Goal: Check status: Check status

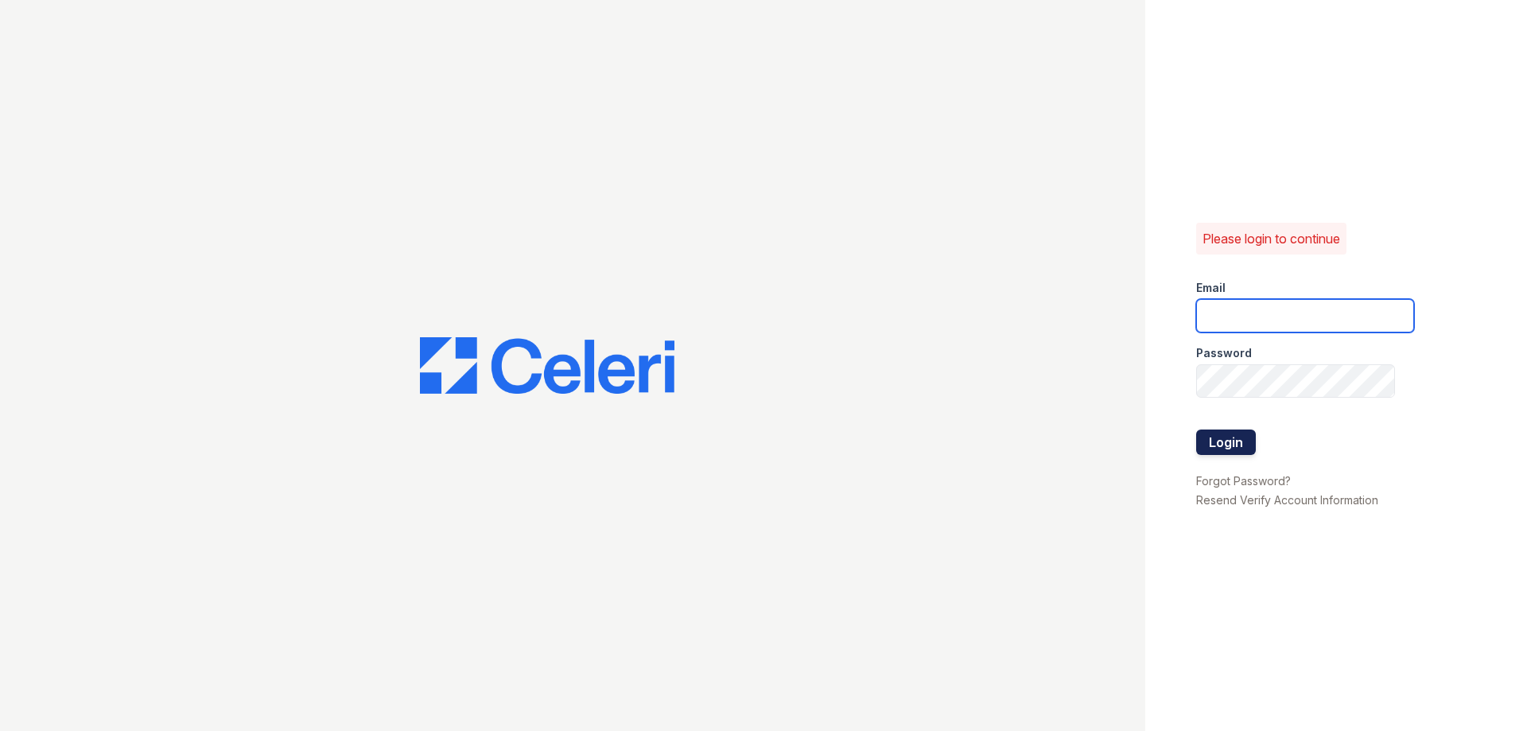
type input "ebrown@trinity-pm.com"
click at [1223, 443] on button "Login" at bounding box center [1226, 442] width 60 height 25
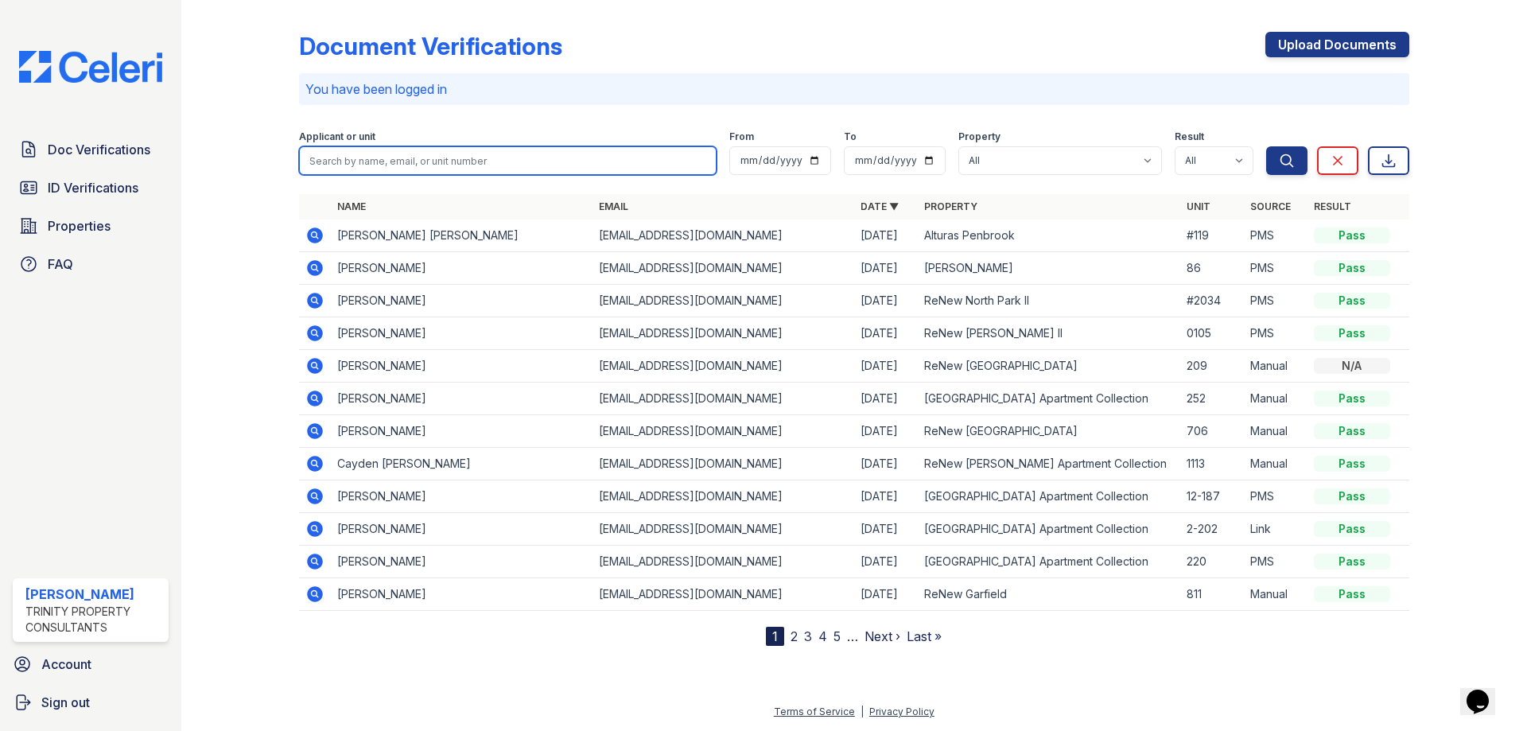
click at [356, 154] on input "search" at bounding box center [508, 160] width 418 height 29
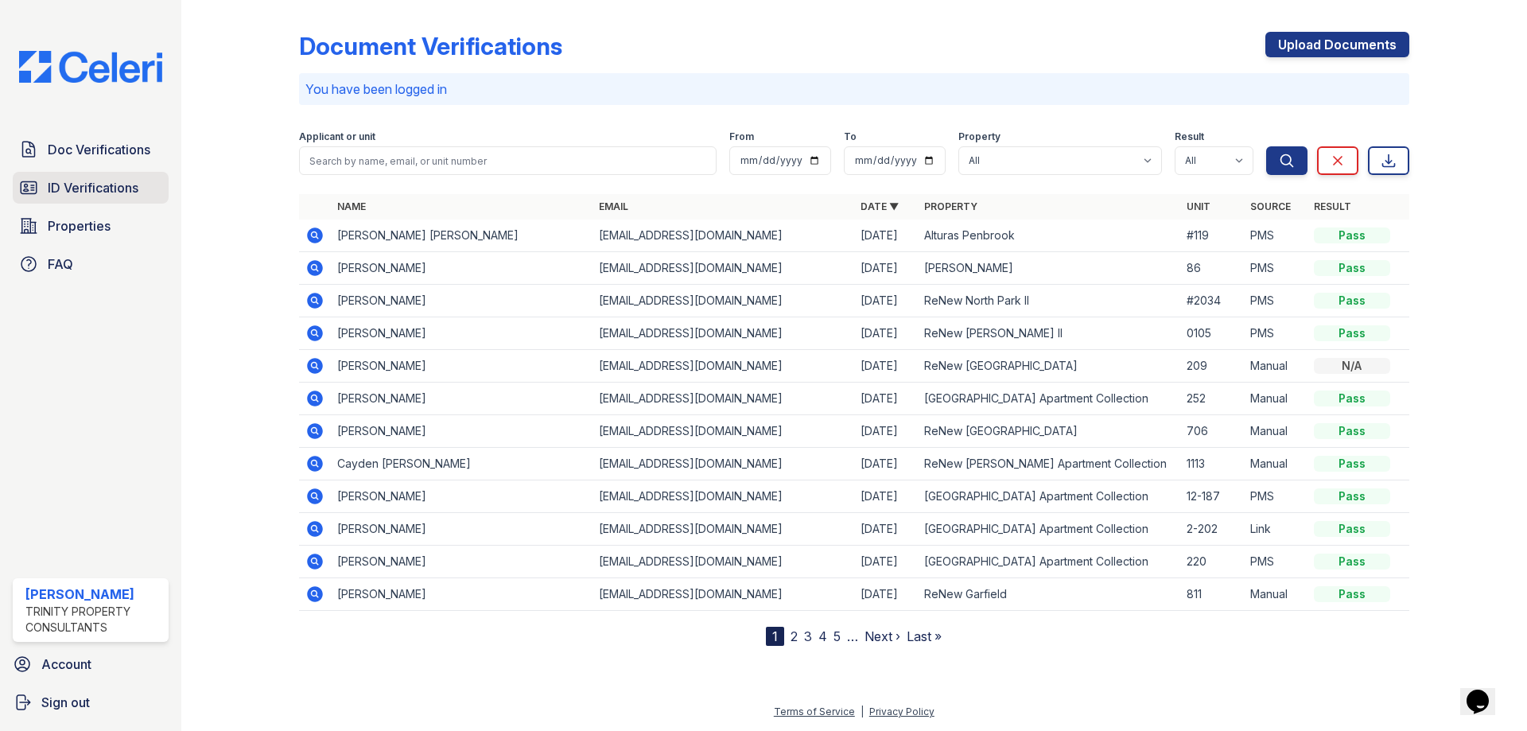
click at [78, 192] on span "ID Verifications" at bounding box center [93, 187] width 91 height 19
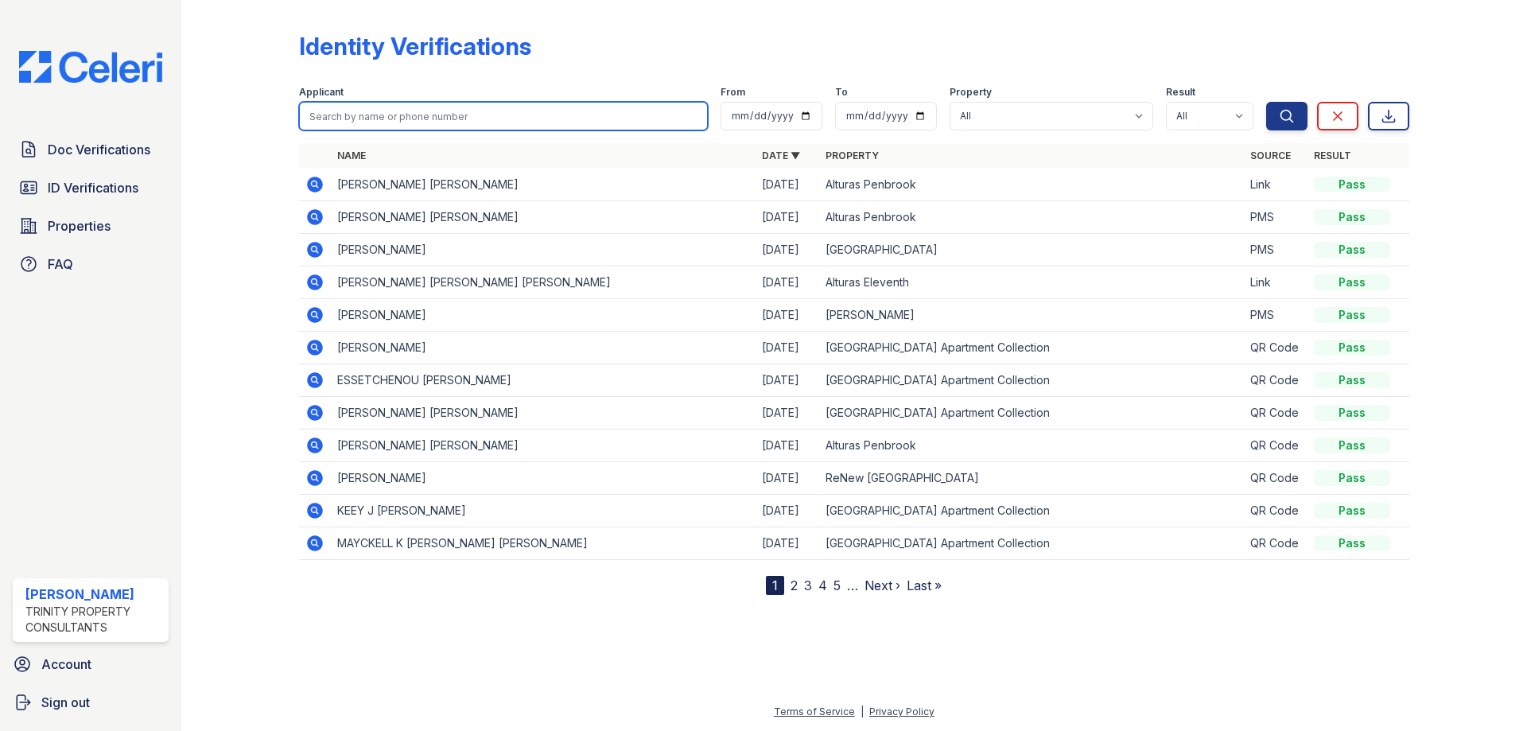
click at [450, 120] on input "search" at bounding box center [503, 116] width 409 height 29
type input "jay ann suringa"
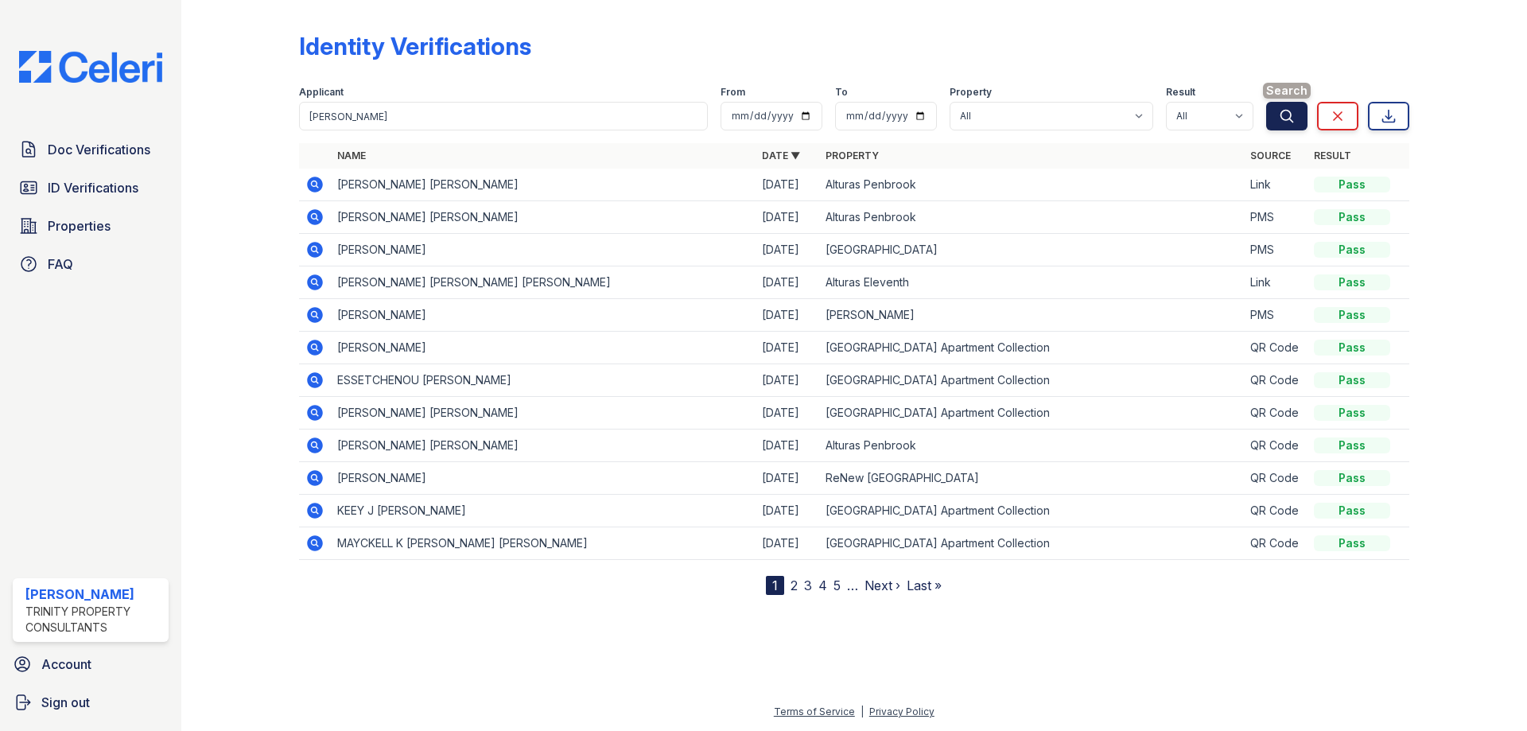
click at [1279, 115] on icon "submit" at bounding box center [1287, 116] width 16 height 16
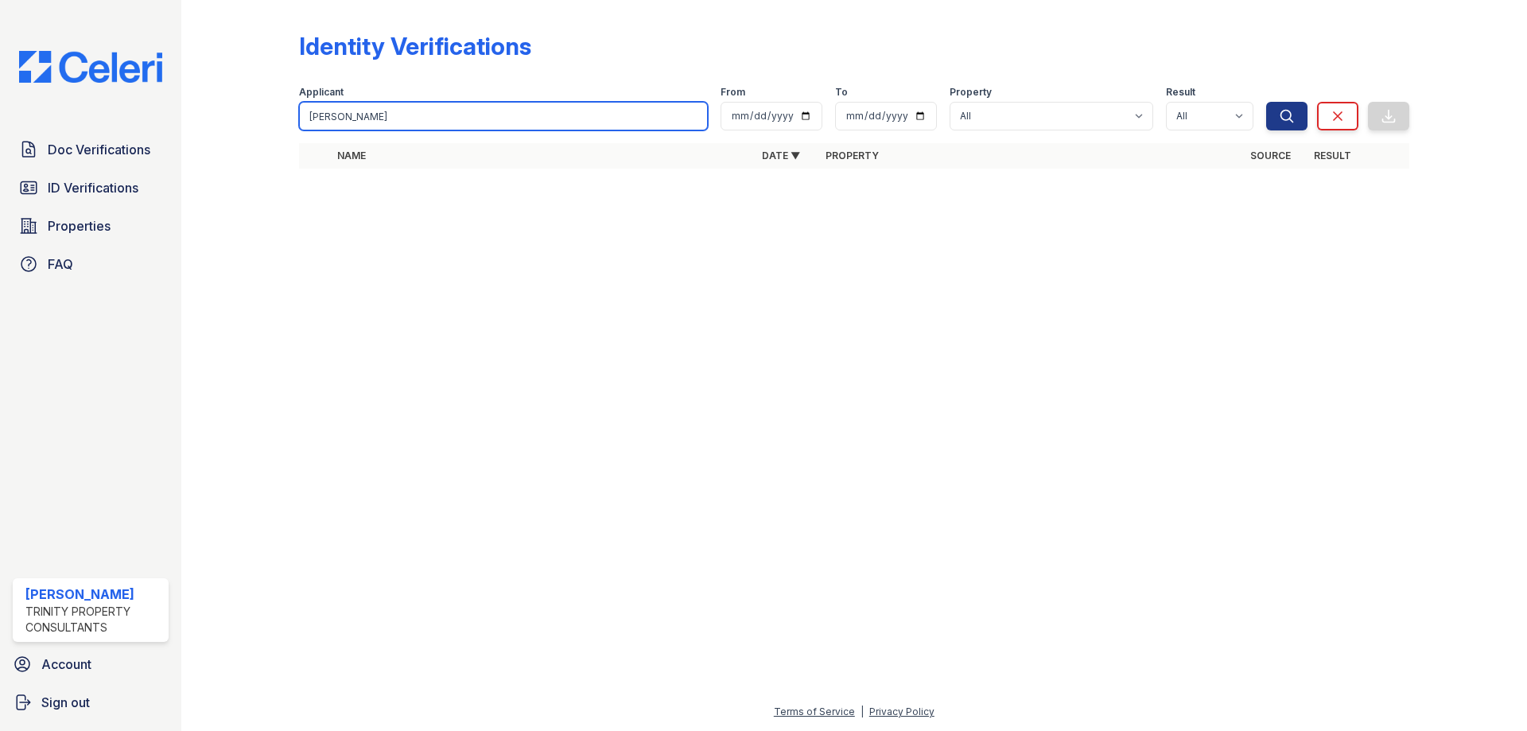
drag, startPoint x: 402, startPoint y: 112, endPoint x: 228, endPoint y: 112, distance: 173.4
click at [228, 112] on div "Identity Verifications Filter Applicant jay ann suringa From To Property All Al…" at bounding box center [854, 105] width 1295 height 210
type input "josevyl"
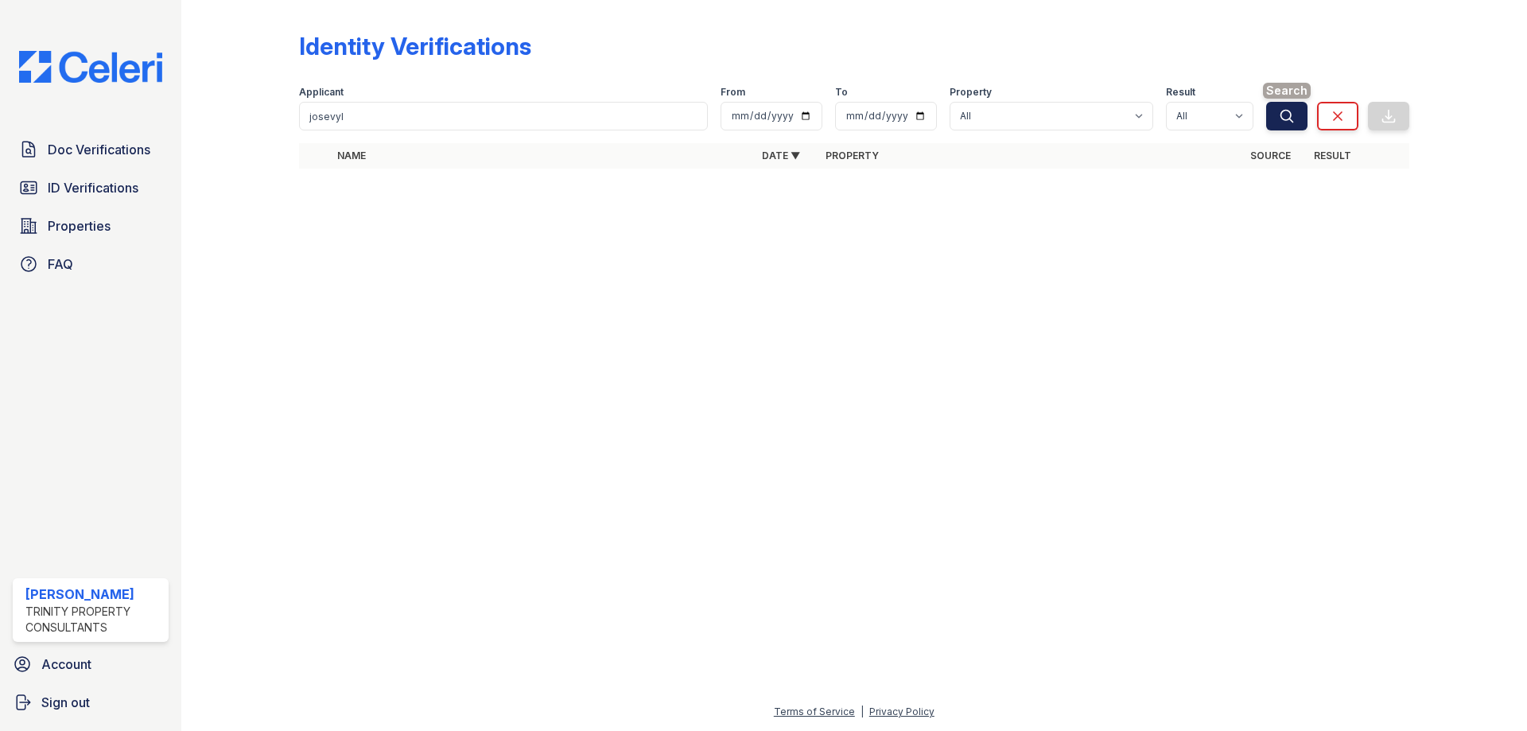
click at [1282, 114] on icon "submit" at bounding box center [1287, 116] width 12 height 12
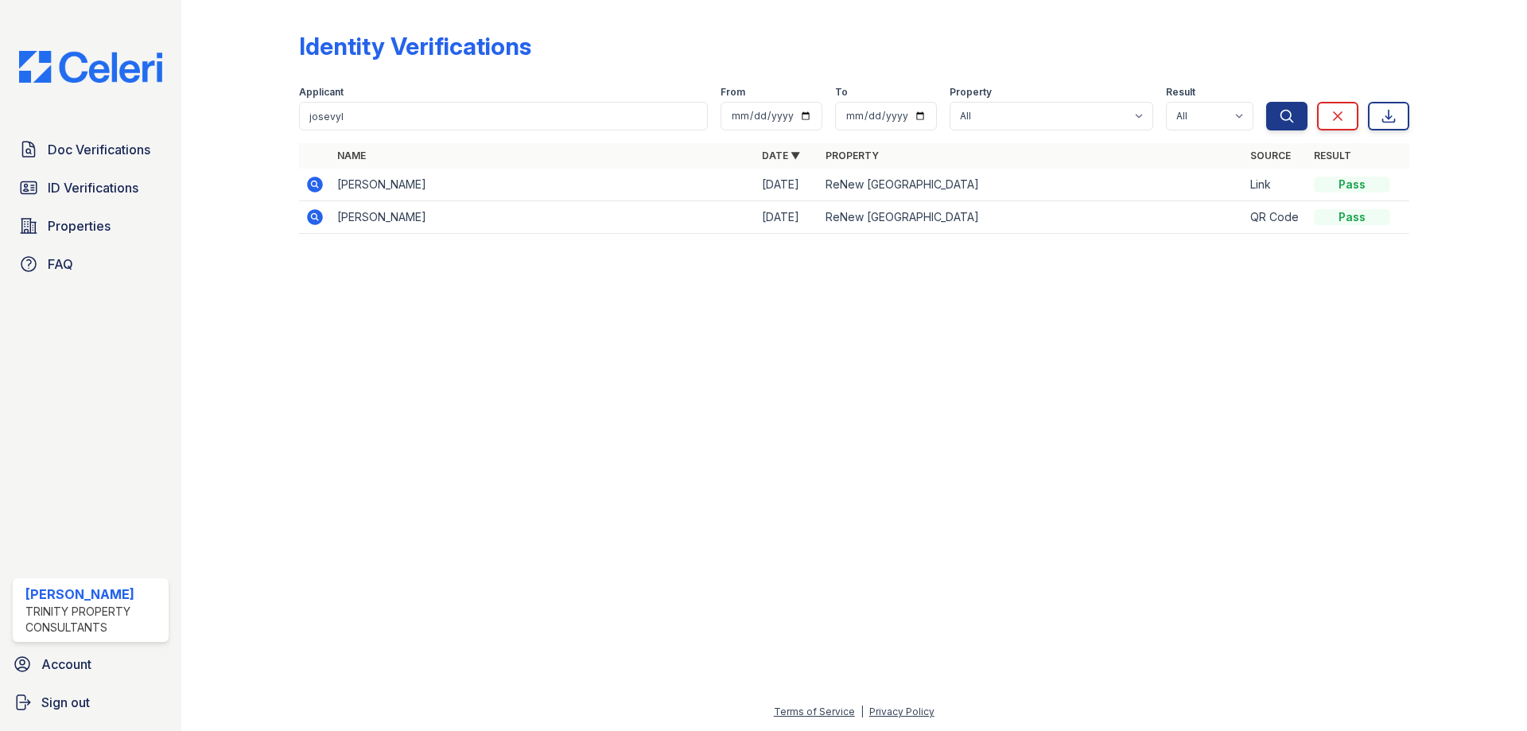
click at [315, 184] on icon at bounding box center [314, 183] width 4 height 4
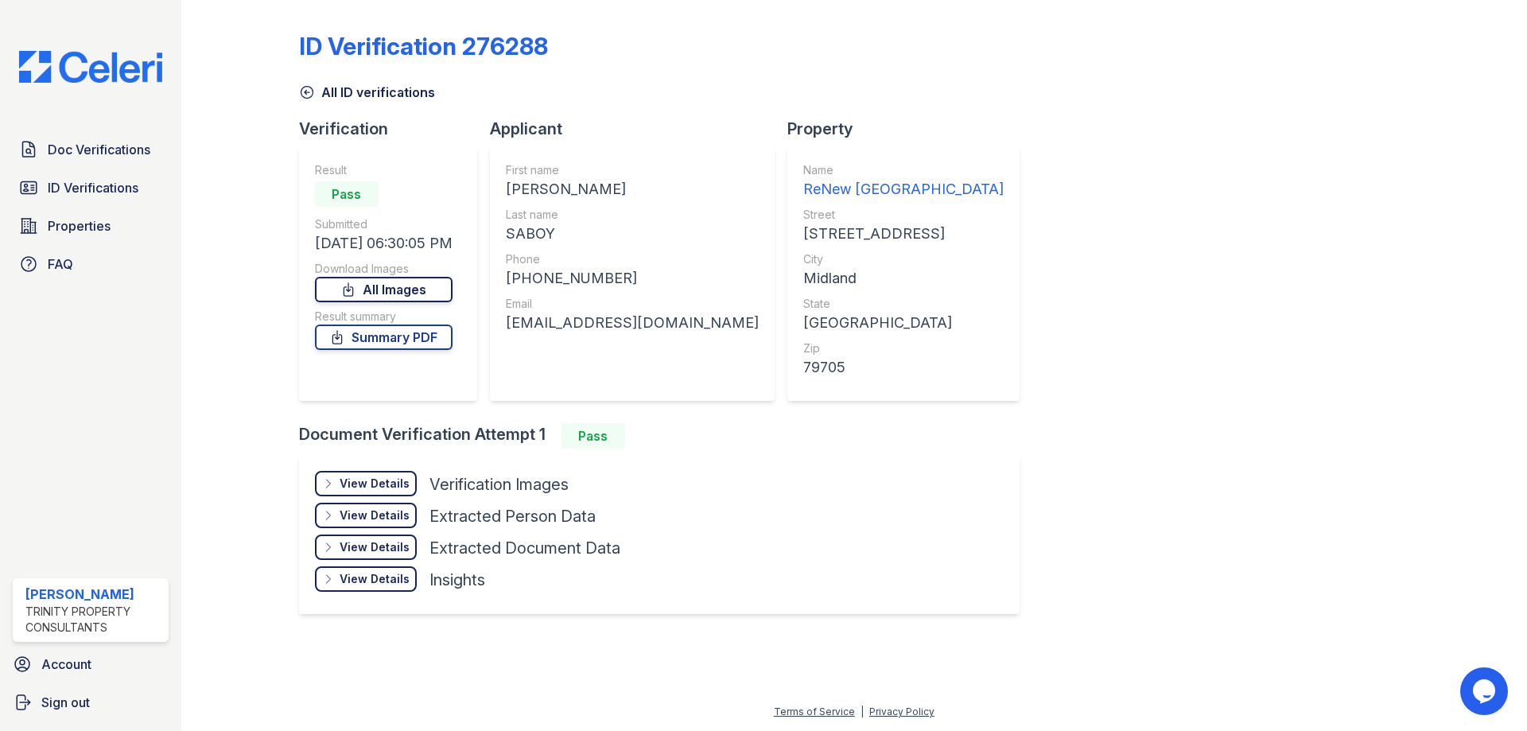
click at [367, 288] on link "All Images" at bounding box center [384, 289] width 138 height 25
